Goal: Information Seeking & Learning: Stay updated

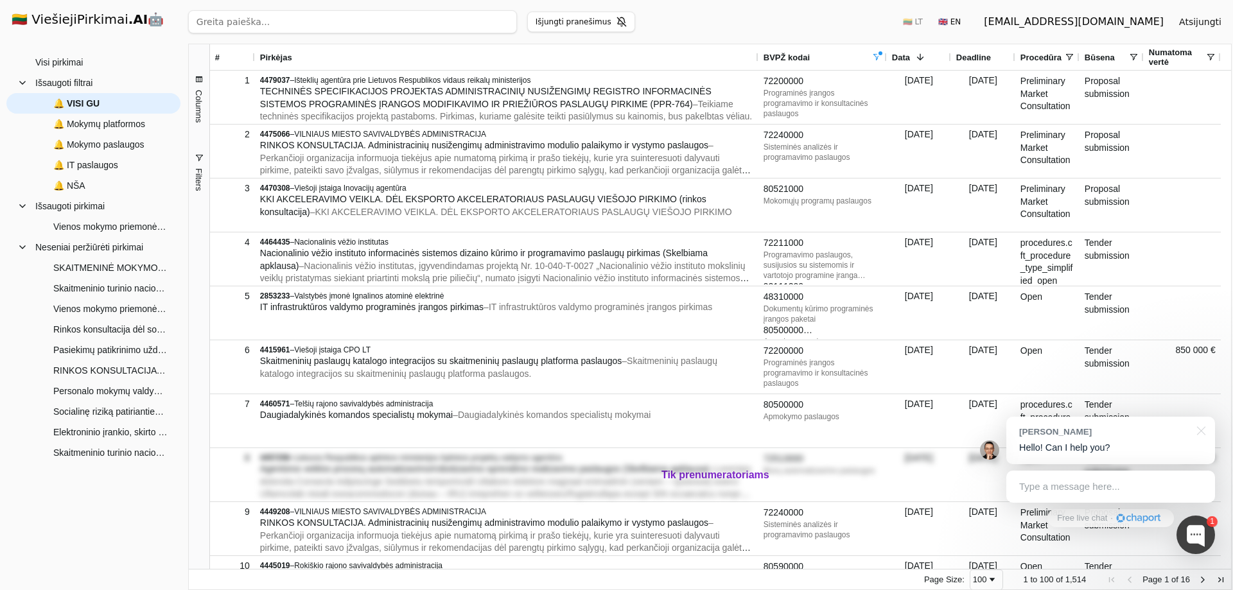
click at [199, 179] on span "Filters" at bounding box center [199, 179] width 10 height 22
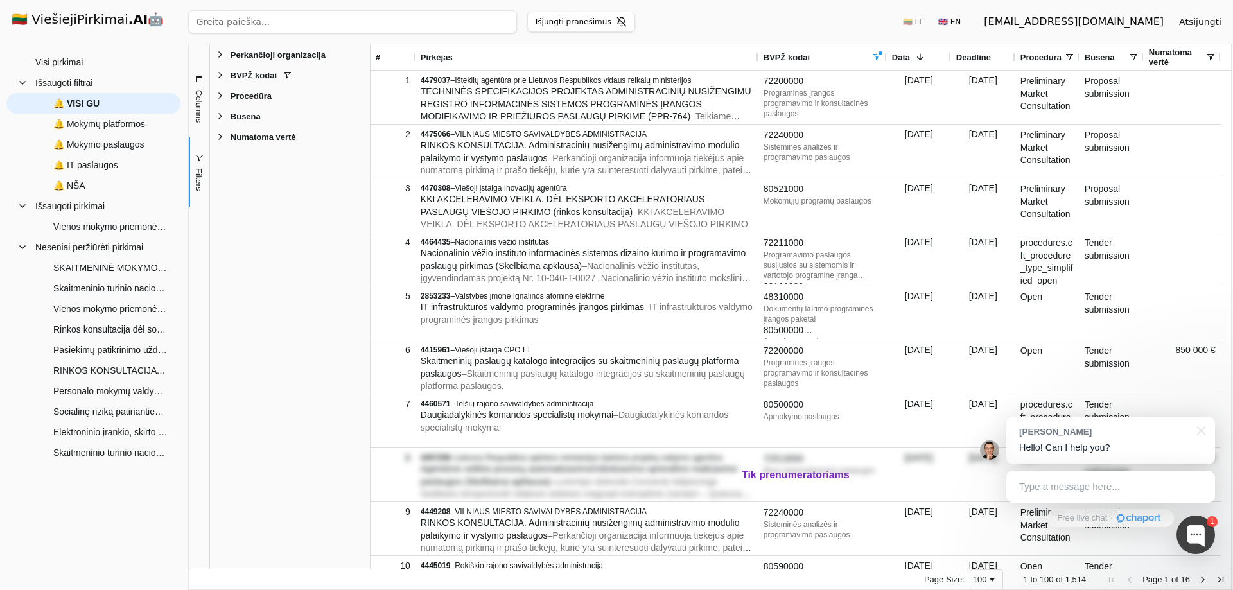
click at [222, 78] on span "Filter List 5 Filters" at bounding box center [220, 75] width 10 height 10
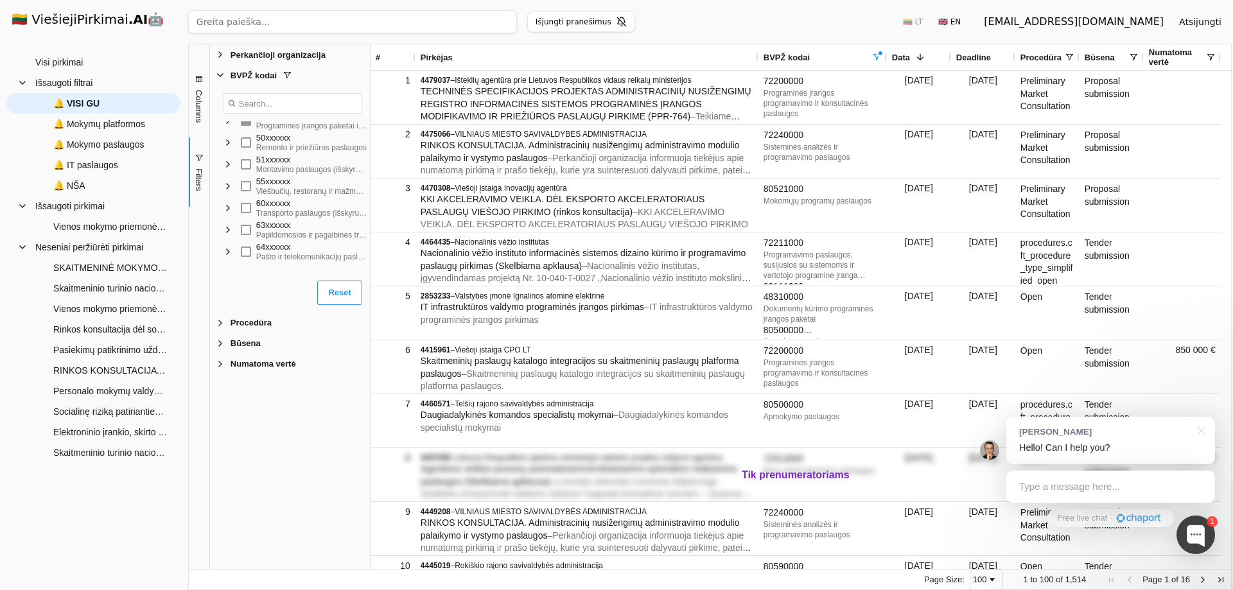
scroll to position [450, 0]
click at [291, 22] on input "search" at bounding box center [352, 21] width 329 height 23
click at [23, 79] on span at bounding box center [22, 83] width 10 height 10
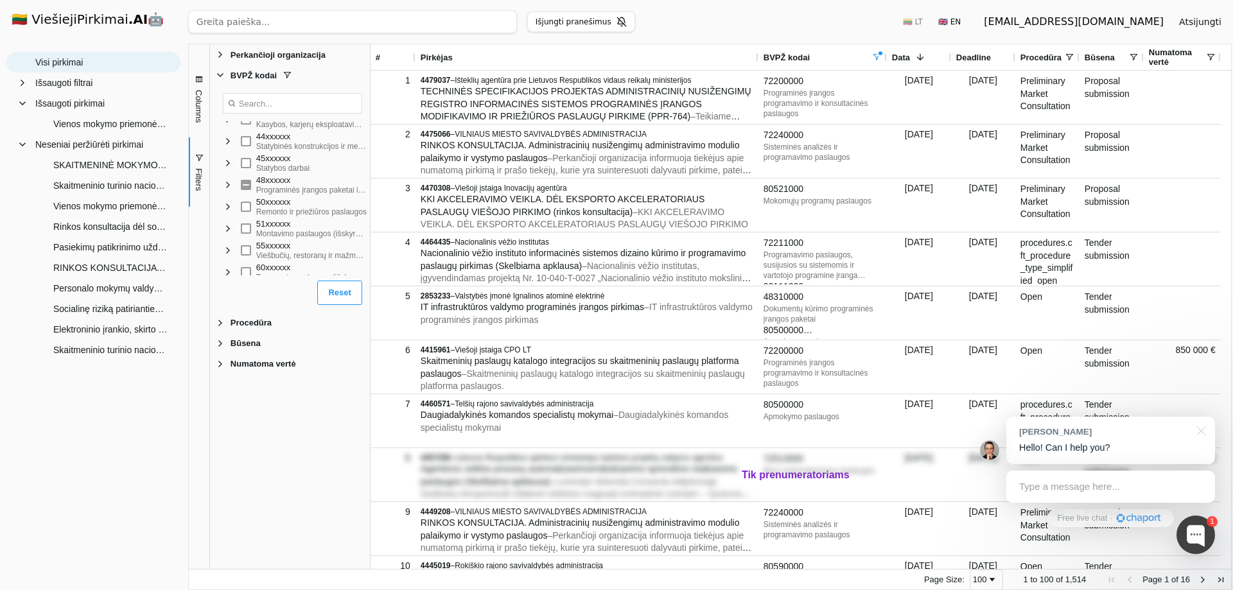
click at [44, 64] on span "Visi pirkimai" at bounding box center [59, 62] width 48 height 19
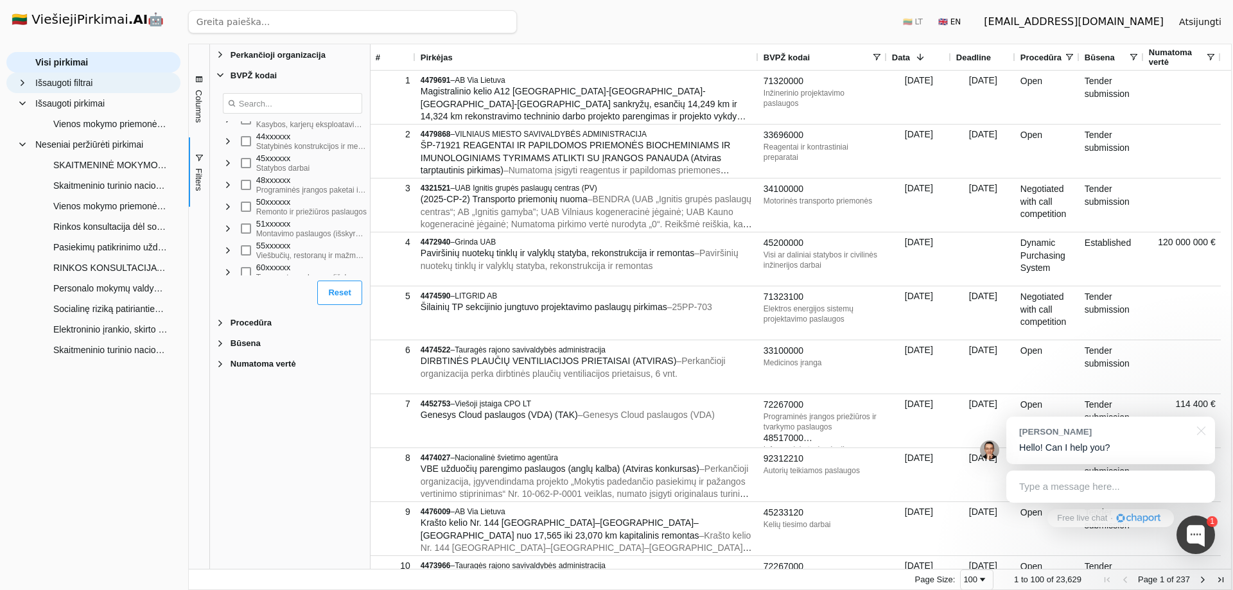
click at [19, 84] on span at bounding box center [22, 83] width 10 height 10
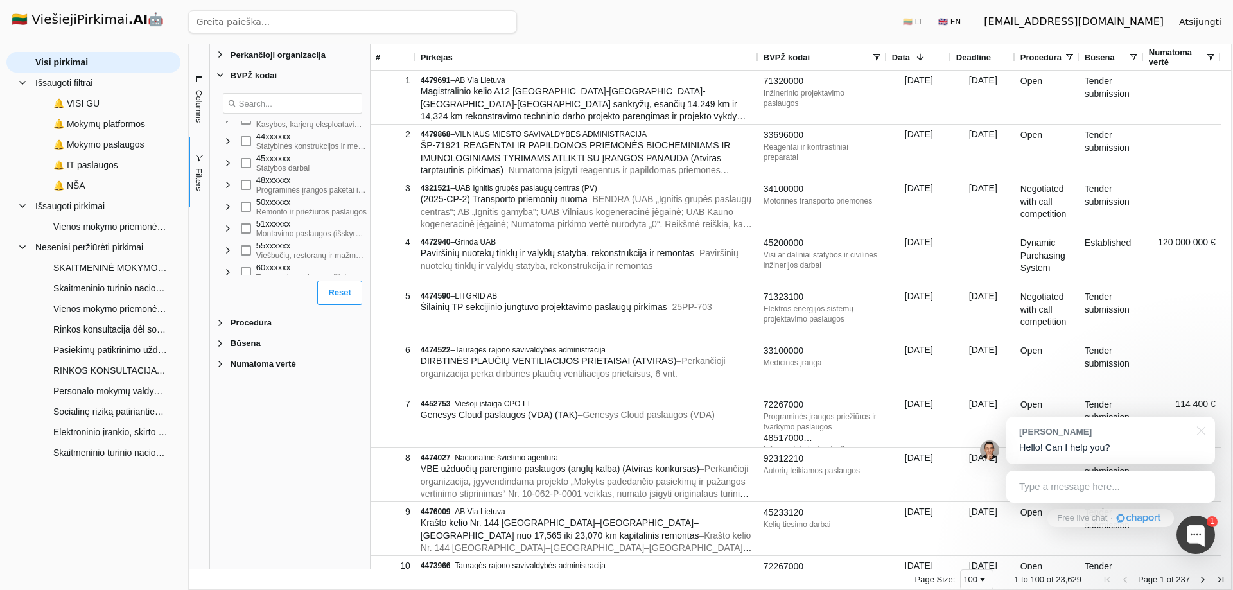
click at [280, 105] on input "Search filter values" at bounding box center [292, 103] width 139 height 21
paste input "79951000"
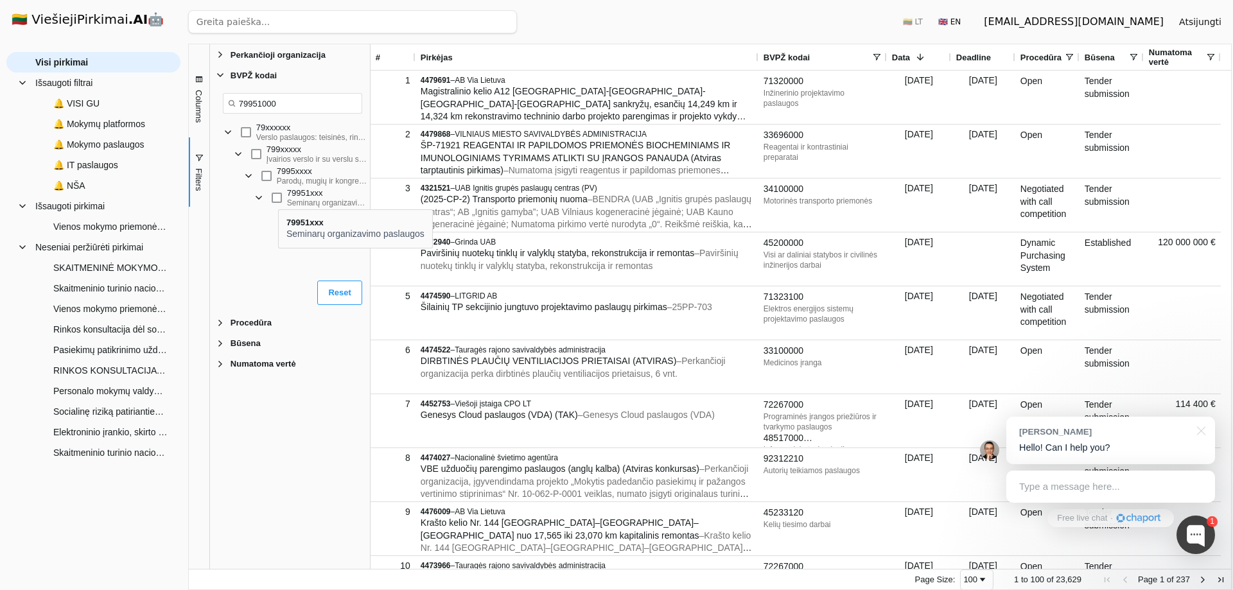
type input "79951000"
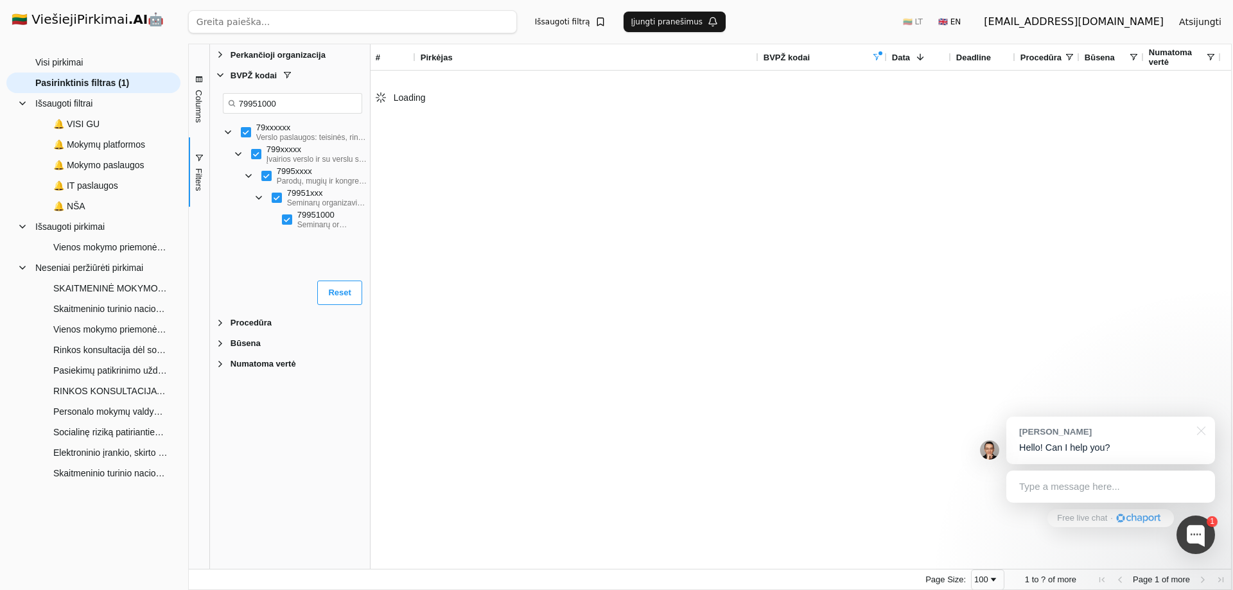
click at [248, 179] on span "Filter List" at bounding box center [248, 176] width 10 height 10
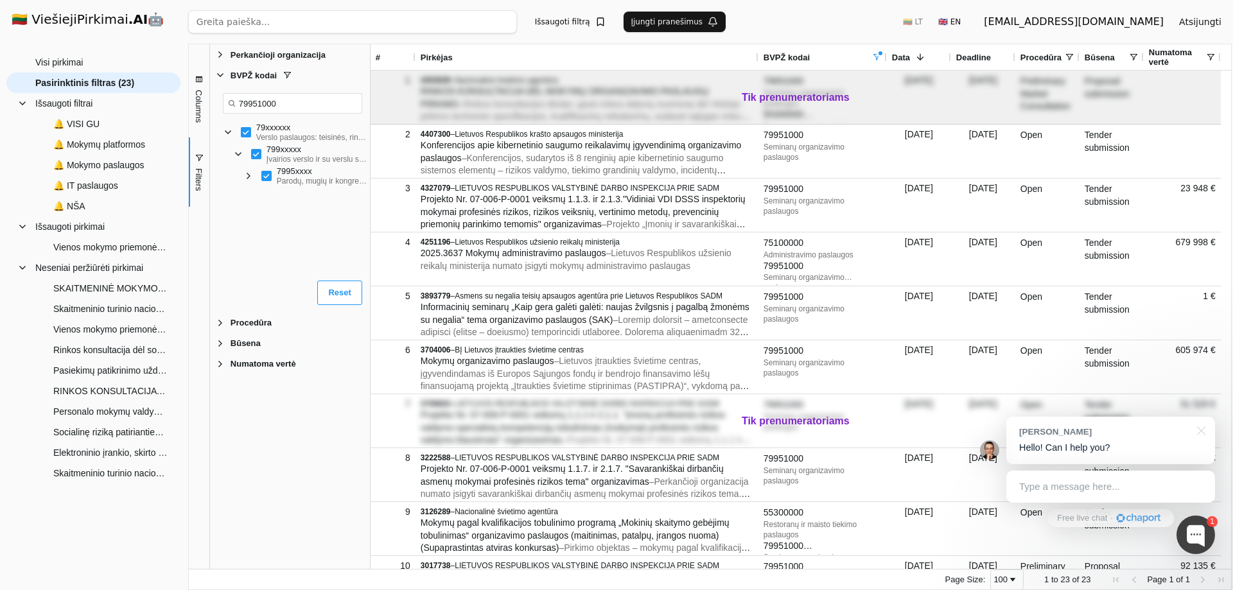
click at [248, 180] on span "Filter List" at bounding box center [248, 176] width 10 height 10
click at [230, 134] on span "Filter List" at bounding box center [228, 132] width 10 height 10
click at [344, 297] on button "Reset" at bounding box center [339, 293] width 44 height 24
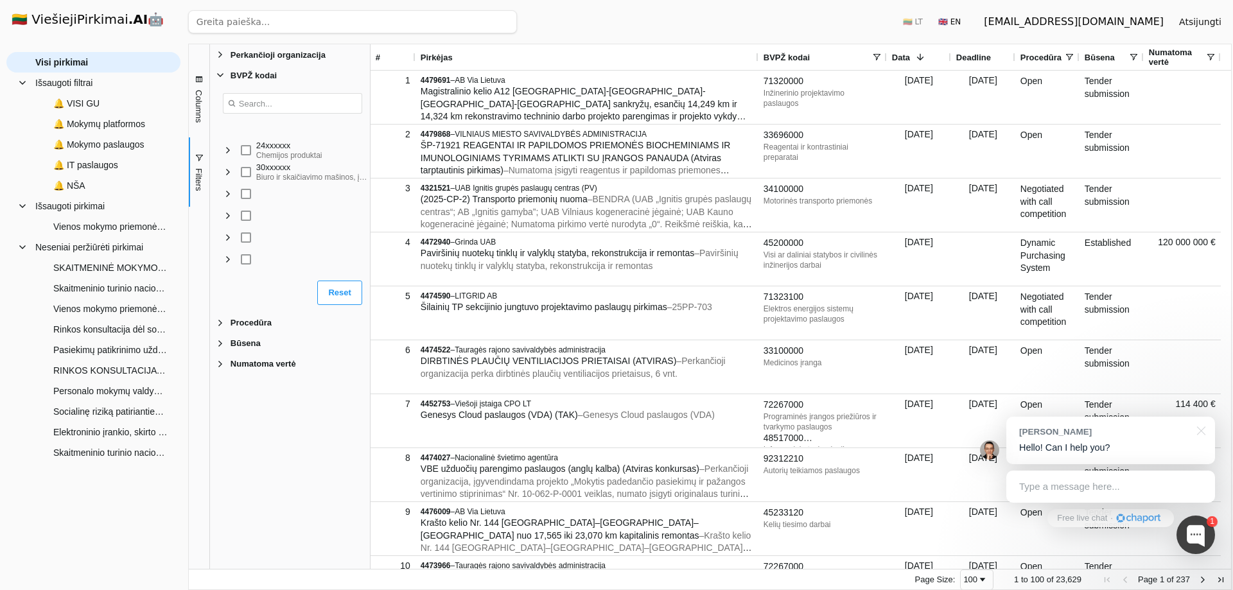
scroll to position [193, 0]
click at [288, 103] on input "Search filter values" at bounding box center [292, 103] width 139 height 21
paste input "79951000"
type input "79951000"
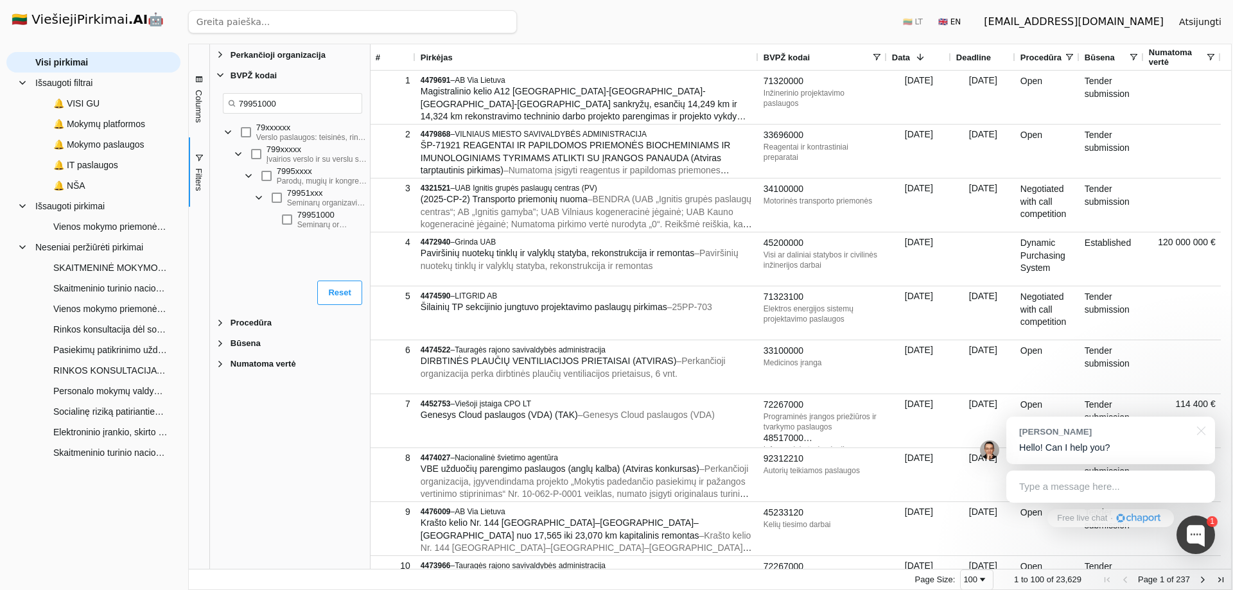
click at [259, 106] on input "79951000" at bounding box center [292, 103] width 139 height 21
click at [261, 104] on input "79951000" at bounding box center [292, 103] width 139 height 21
click at [226, 222] on span "Filter List" at bounding box center [228, 220] width 10 height 10
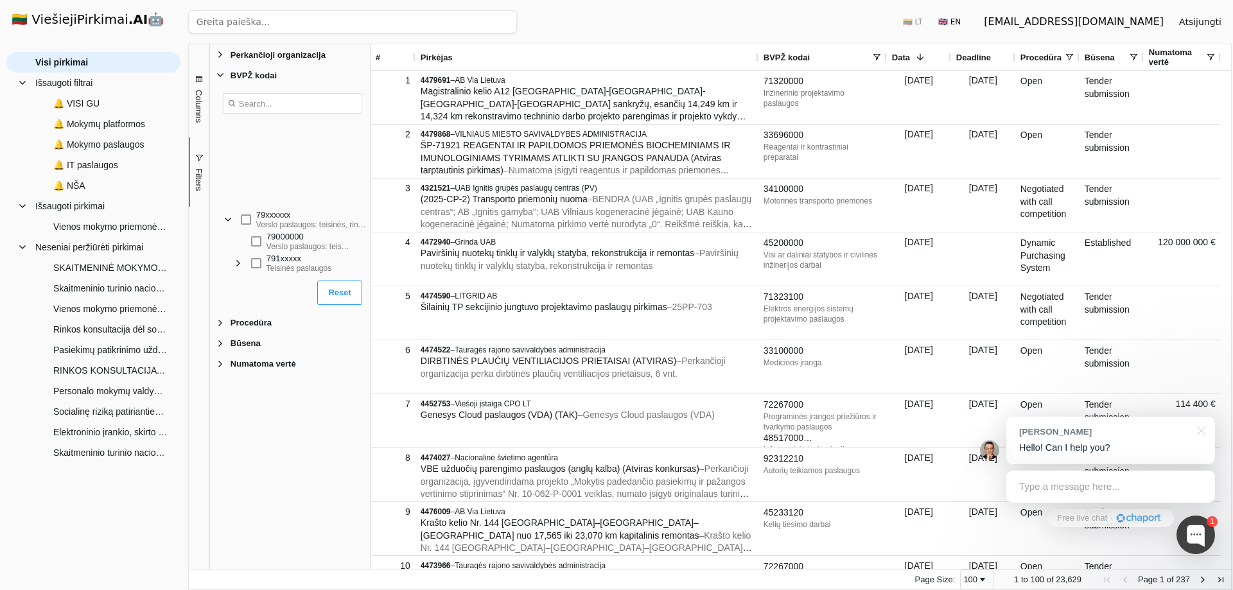
scroll to position [893, 0]
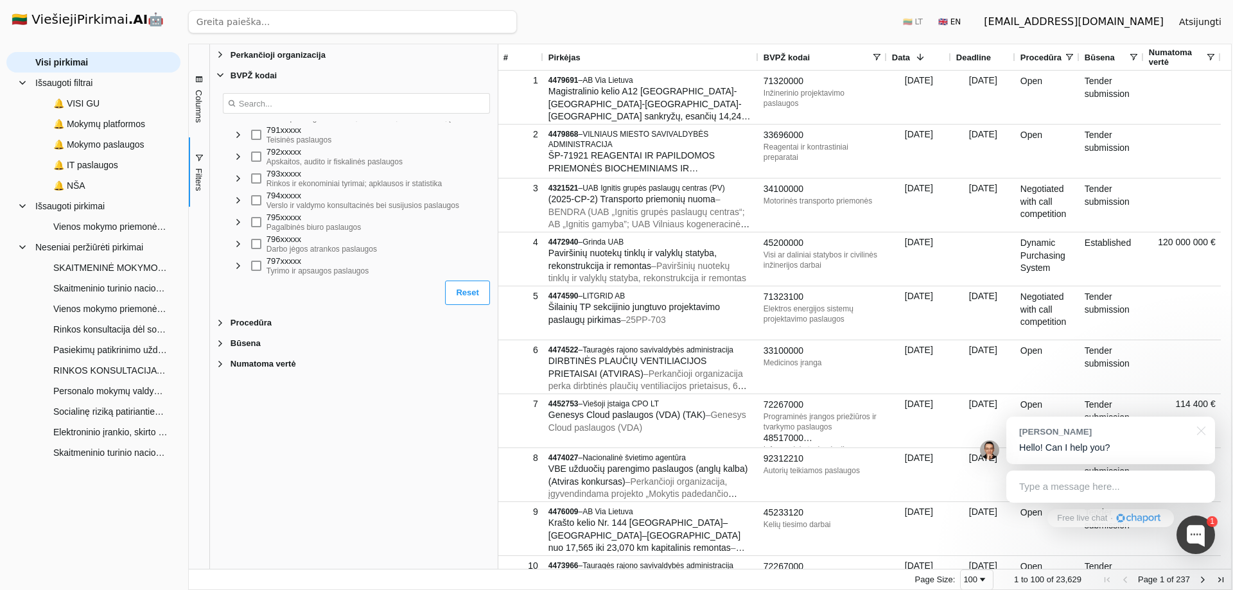
drag, startPoint x: 371, startPoint y: 371, endPoint x: 498, endPoint y: 362, distance: 128.1
click at [498, 362] on div at bounding box center [497, 306] width 3 height 525
click at [302, 98] on input "Search filter values" at bounding box center [356, 103] width 267 height 21
paste input "79951000"
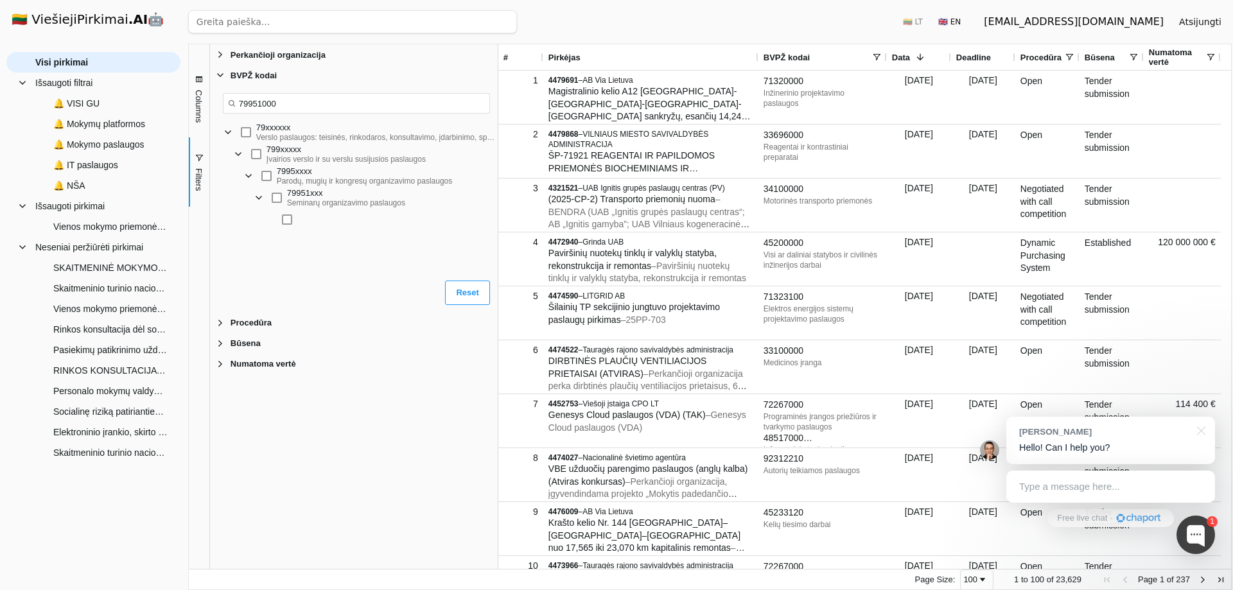
scroll to position [0, 0]
type input "79951000"
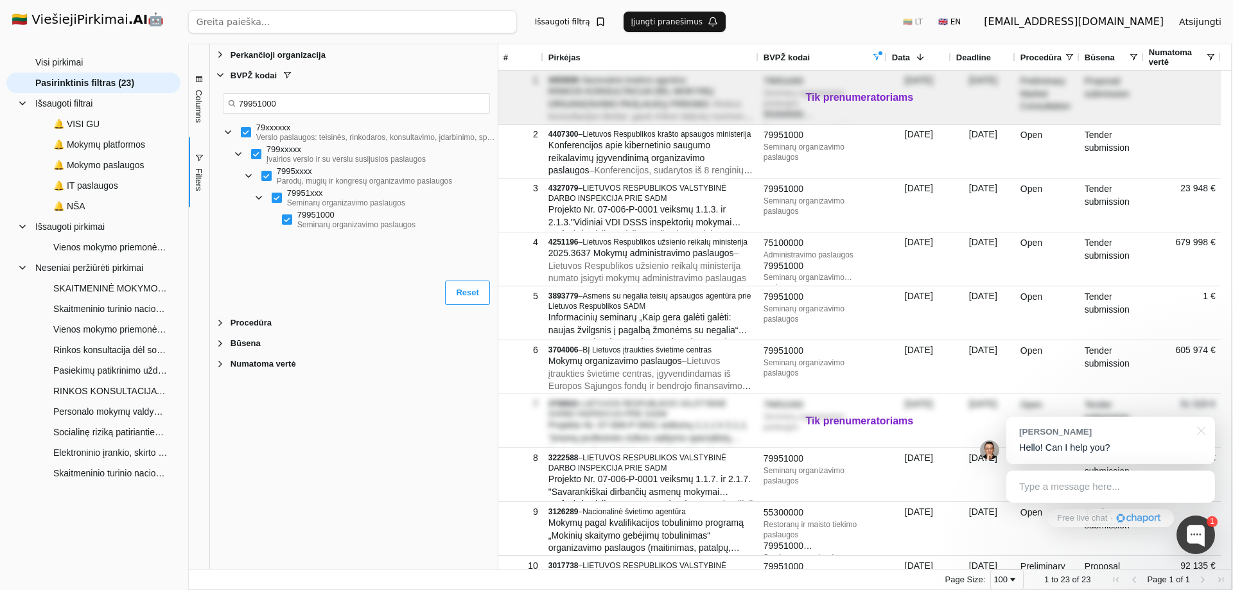
click at [547, 23] on button "Išsaugoti filtrą" at bounding box center [570, 22] width 86 height 21
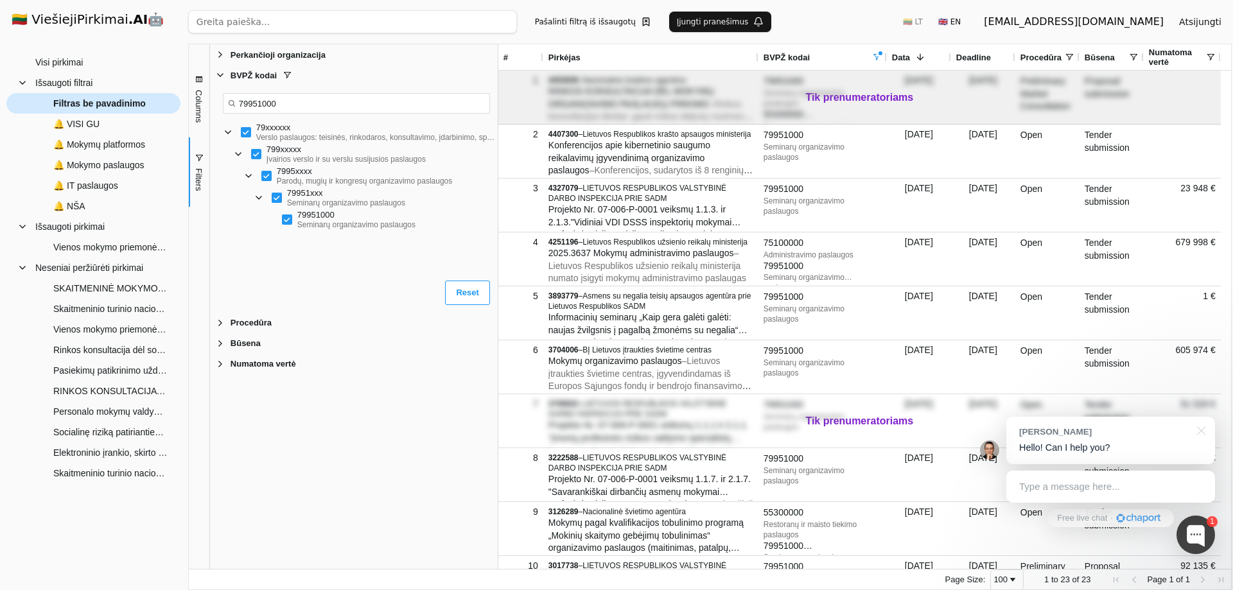
click at [131, 104] on span "Filtras be pavadinimo" at bounding box center [99, 103] width 92 height 19
type input "S"
type input "79951000 seminarų org pasl"
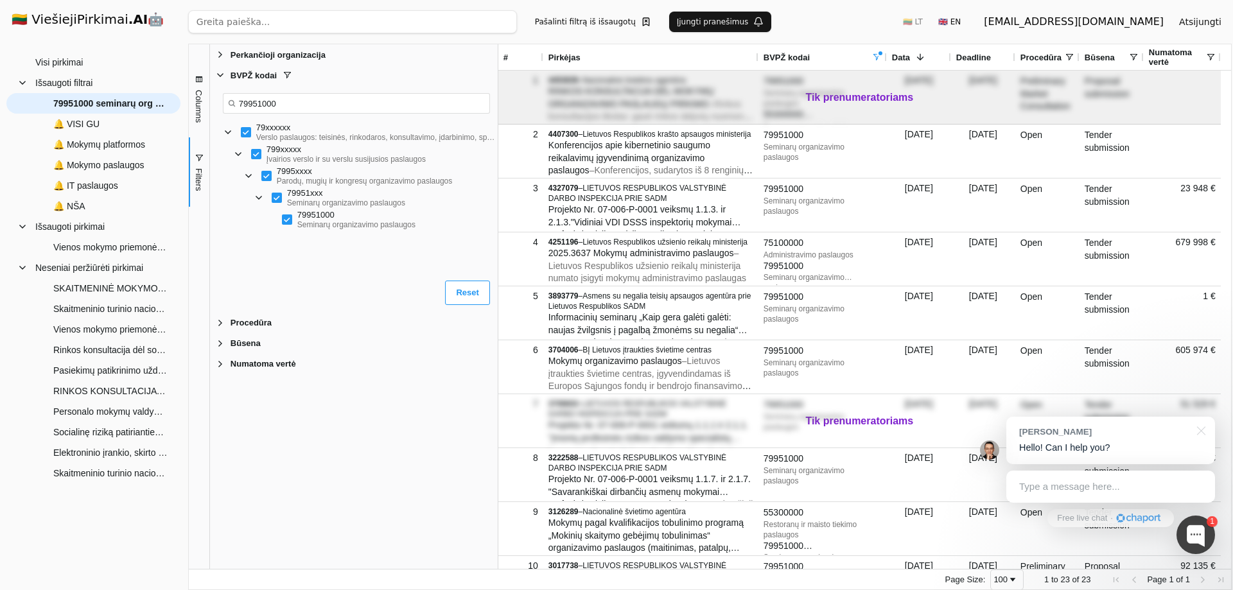
click at [716, 18] on button "Įjungti pranešimus" at bounding box center [720, 22] width 103 height 21
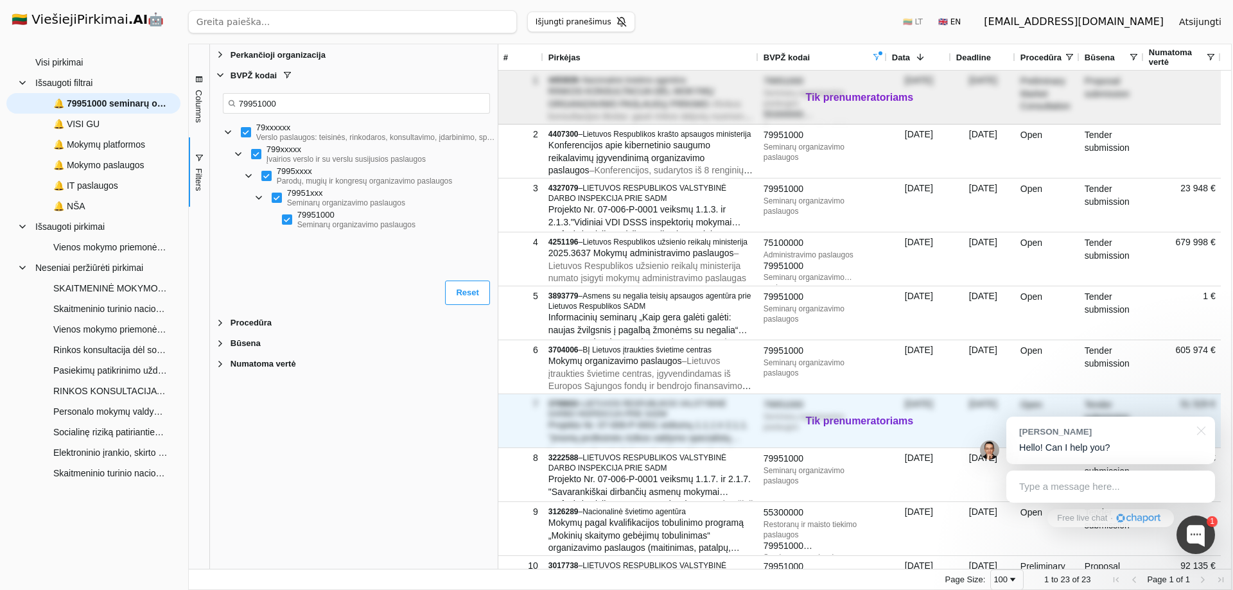
click at [878, 419] on div "Seminarų organizavimo paslaugos" at bounding box center [823, 422] width 118 height 21
click at [854, 419] on div "Seminarų organizavimo paslaugos" at bounding box center [823, 422] width 118 height 21
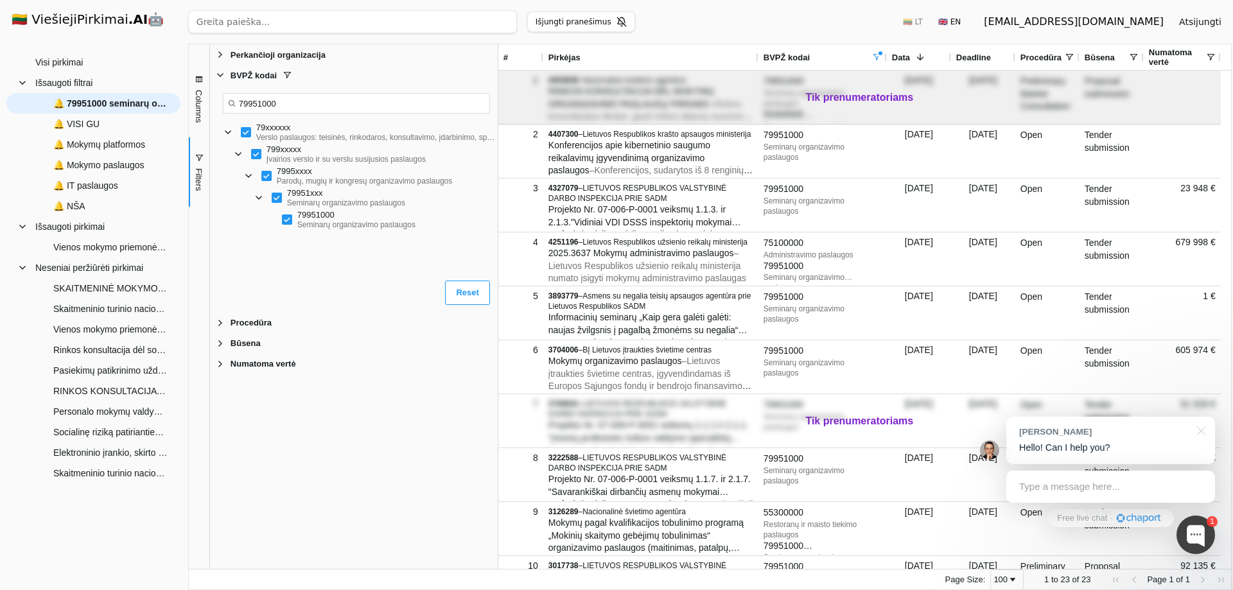
click at [439, 469] on div "Perkančioji organizacija Enabled Perkančioji organizacija BVPŽ kodai Enabled BV…" at bounding box center [354, 306] width 288 height 525
click at [72, 123] on span "🔔 VISI GU" at bounding box center [76, 123] width 46 height 19
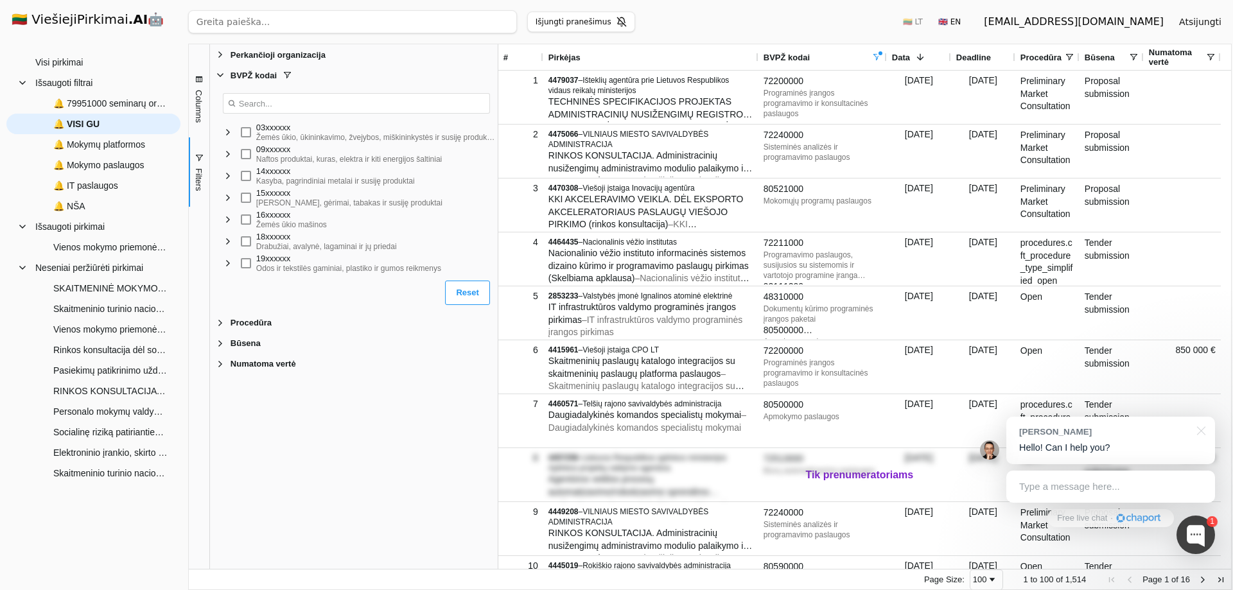
drag, startPoint x: 319, startPoint y: 482, endPoint x: 323, endPoint y: 466, distance: 16.7
click at [319, 481] on div "Perkančioji organizacija Enabled Perkančioji organizacija BVPŽ kodai Enabled BV…" at bounding box center [354, 306] width 288 height 525
click at [54, 24] on h1 "🇱🇹 ViešiejiPirkimai .AI 🤖" at bounding box center [93, 20] width 184 height 41
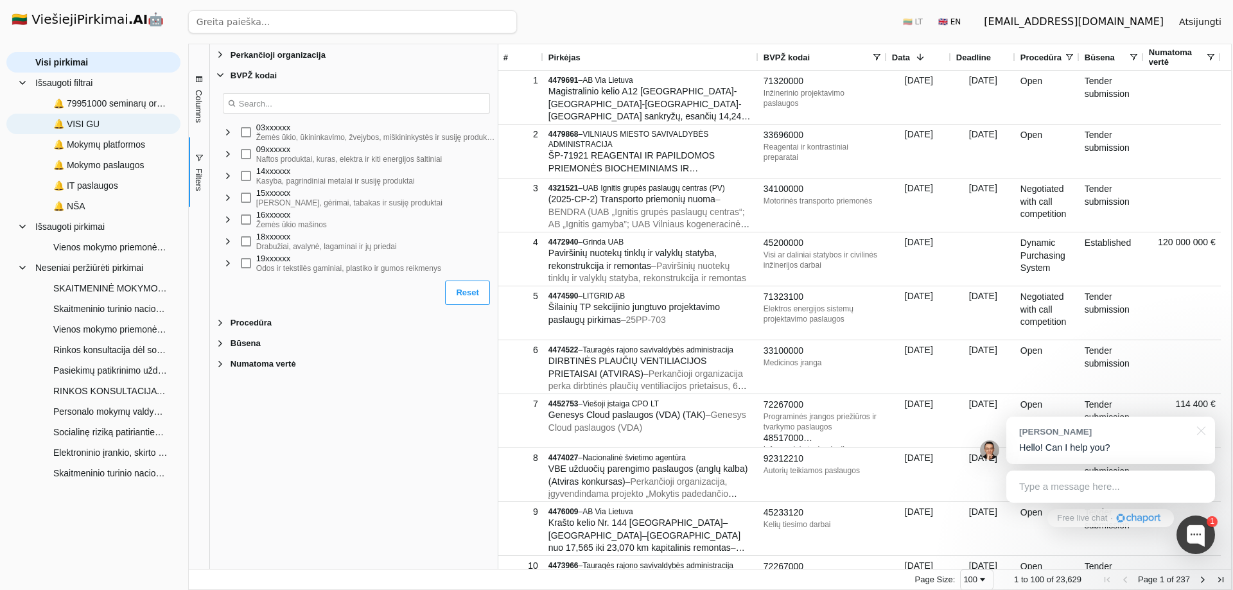
click at [79, 123] on span "🔔 VISI GU" at bounding box center [76, 123] width 46 height 19
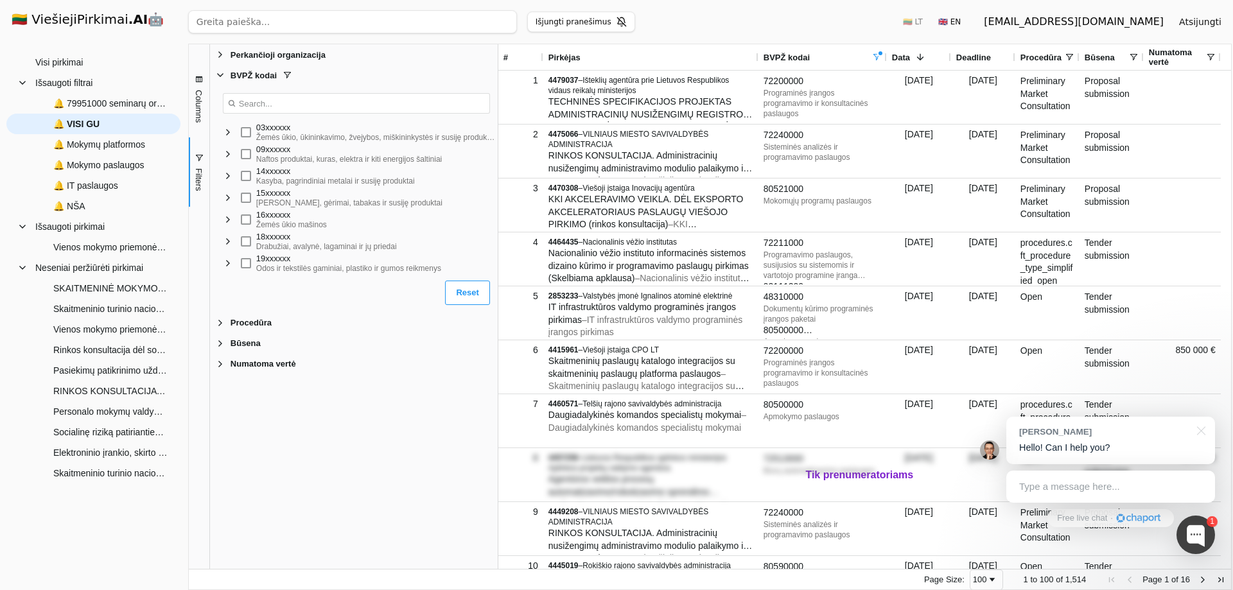
click at [1205, 22] on button "Atsijungti" at bounding box center [1200, 21] width 63 height 23
